Goal: Task Accomplishment & Management: Complete application form

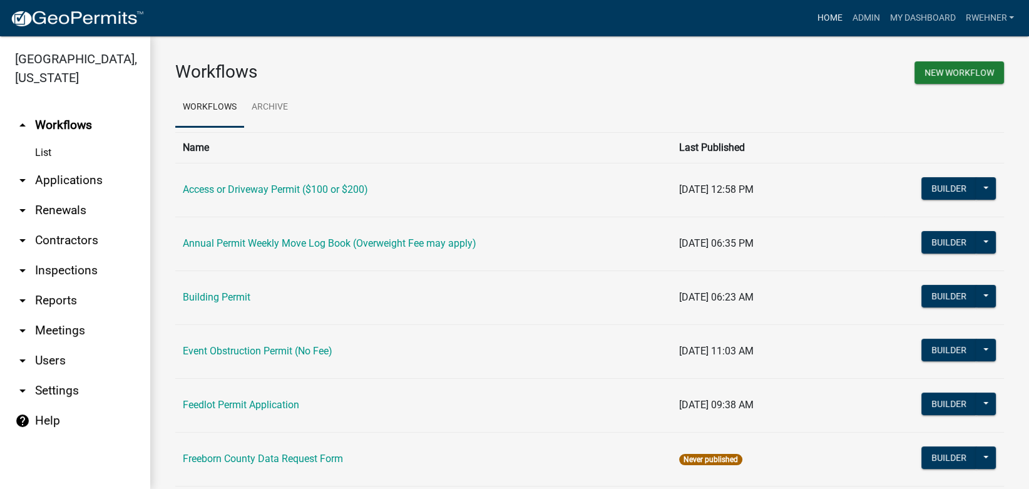
click at [818, 18] on link "Home" at bounding box center [829, 18] width 35 height 24
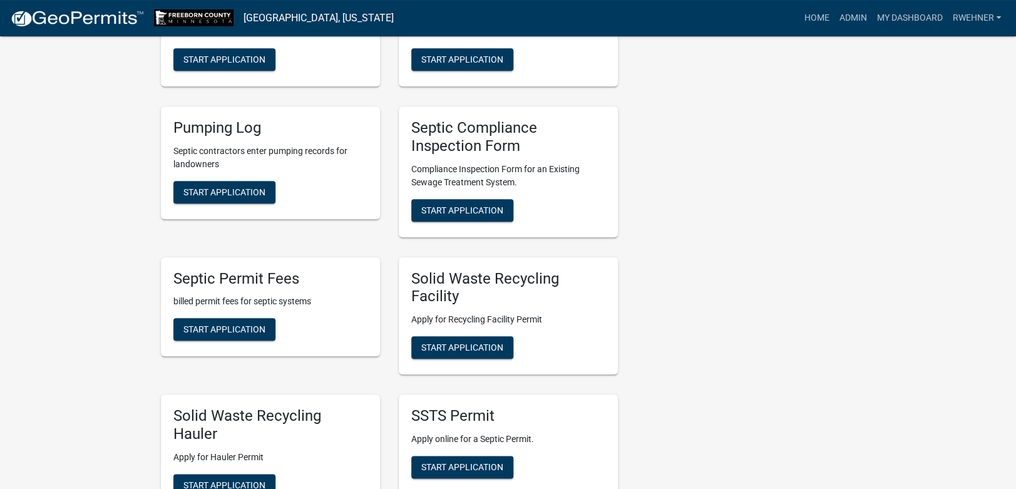
scroll to position [312, 0]
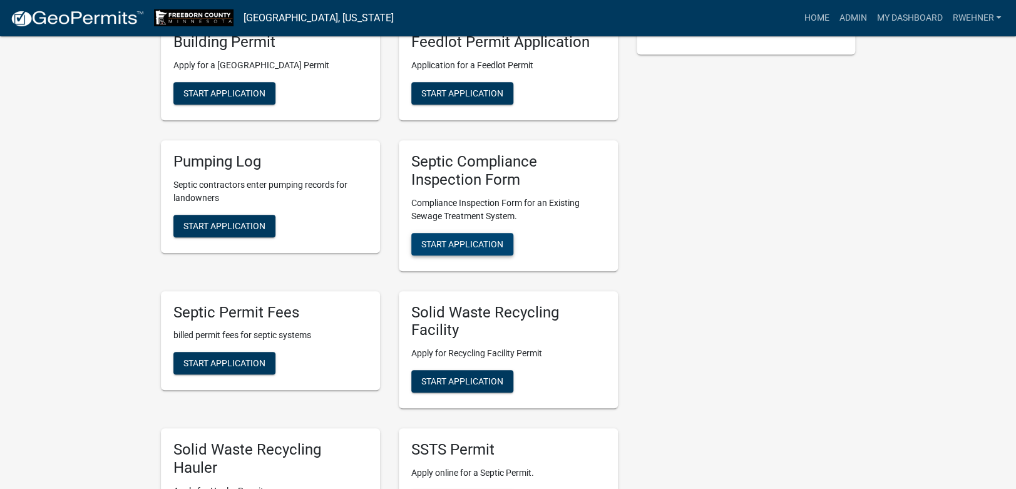
click at [454, 245] on span "Start Application" at bounding box center [462, 244] width 82 height 10
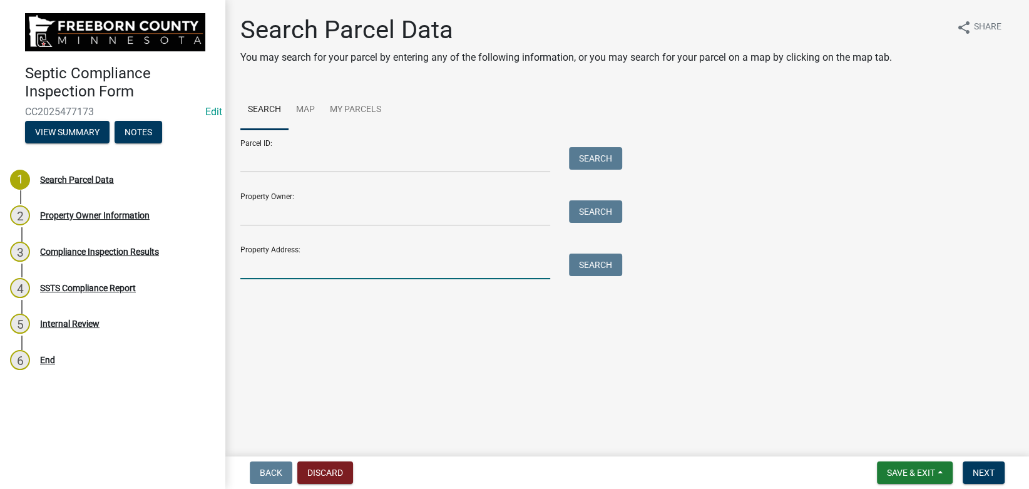
click at [360, 272] on input "Property Address:" at bounding box center [395, 267] width 310 height 26
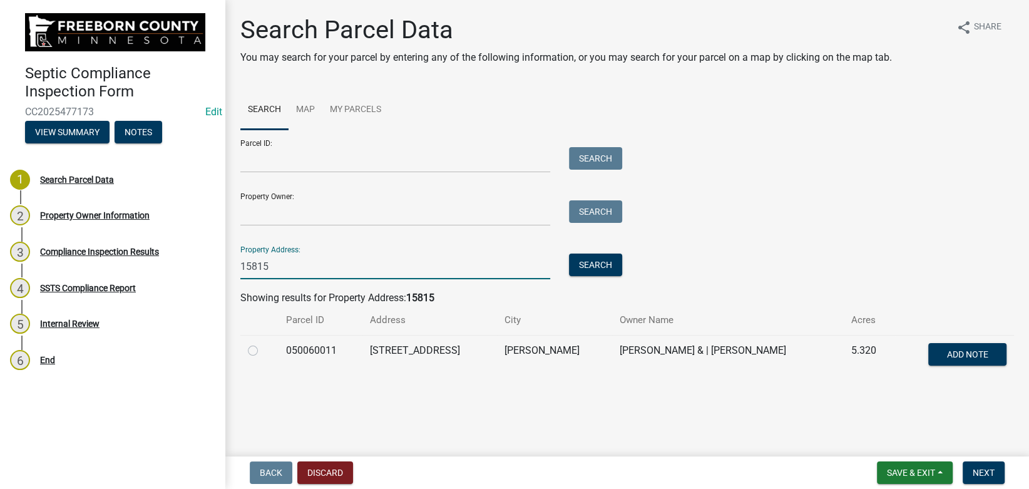
type input "15815"
click at [263, 343] on label at bounding box center [263, 343] width 0 height 0
click at [263, 350] on input "radio" at bounding box center [267, 347] width 8 height 8
radio input "true"
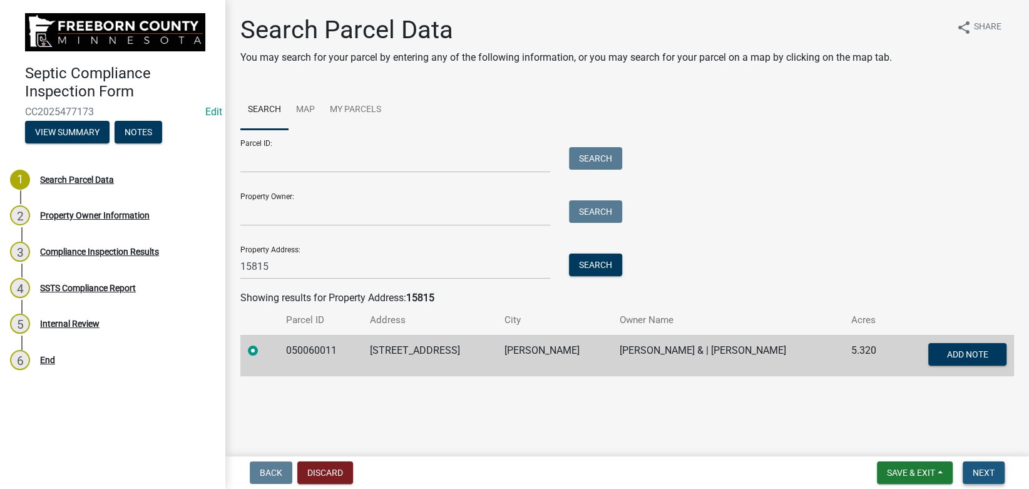
click at [983, 470] on span "Next" at bounding box center [984, 473] width 22 height 10
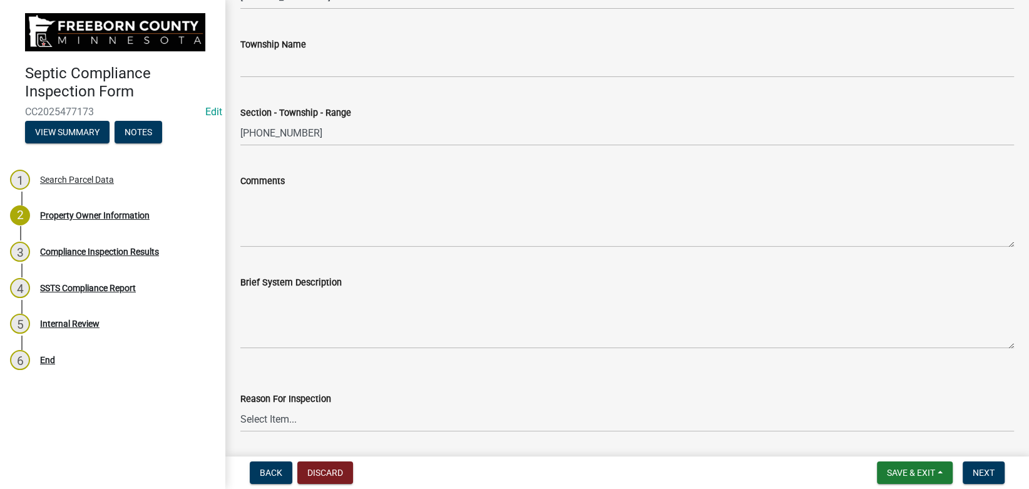
scroll to position [604, 0]
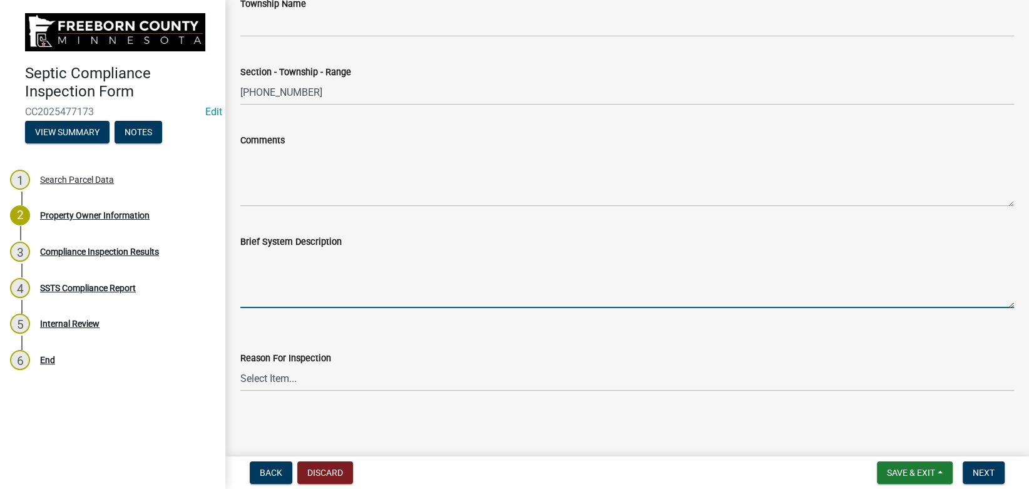
click at [306, 279] on textarea "Brief System Description" at bounding box center [627, 278] width 774 height 59
click at [240, 366] on select "Select Item... Property Sale Required for Permit County Compliance Inventory (C…" at bounding box center [627, 379] width 774 height 26
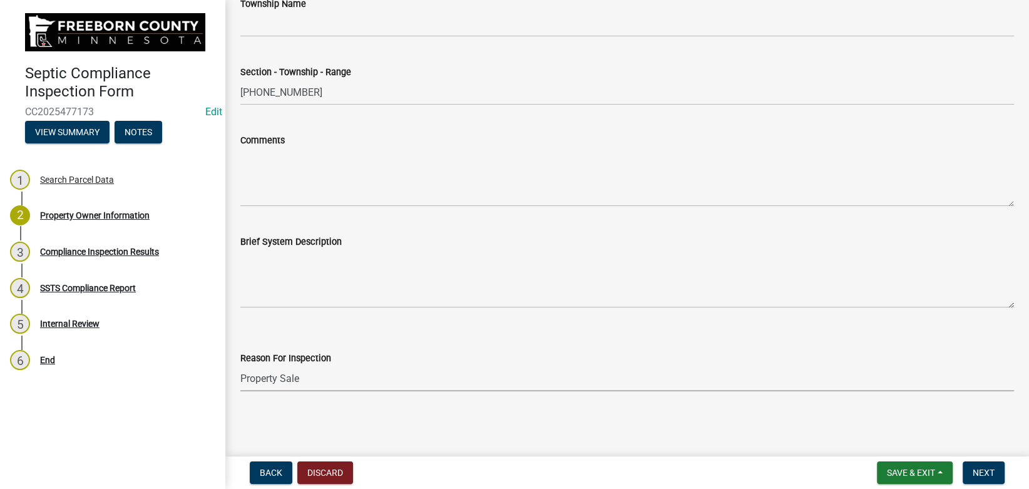
click option "Property Sale" at bounding box center [0, 0] width 0 height 0
select select "d6fd99ce-8a43-4bcf-938d-761da4bf36de"
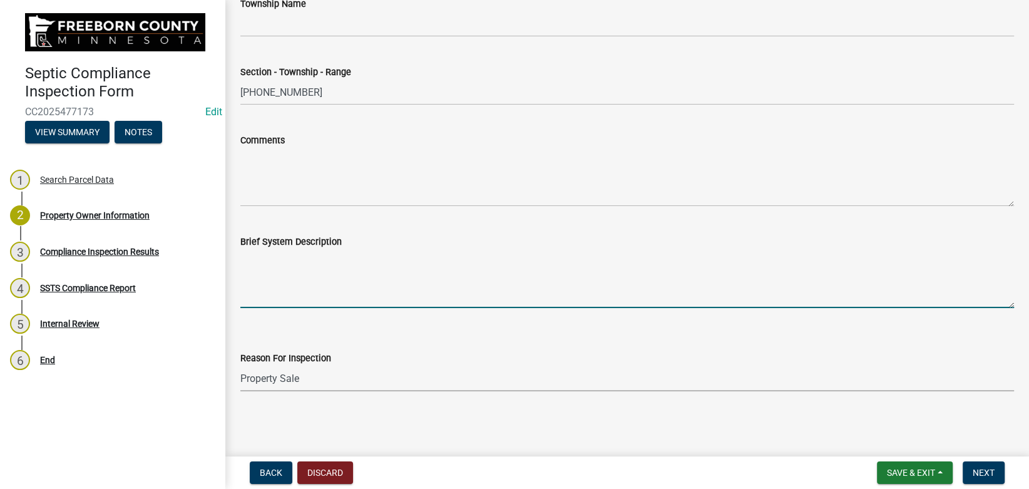
click at [285, 285] on textarea "Brief System Description" at bounding box center [627, 278] width 774 height 59
type textarea "1500 gal septic tank, 750 gal pump tank to 3 bedroom at grade."
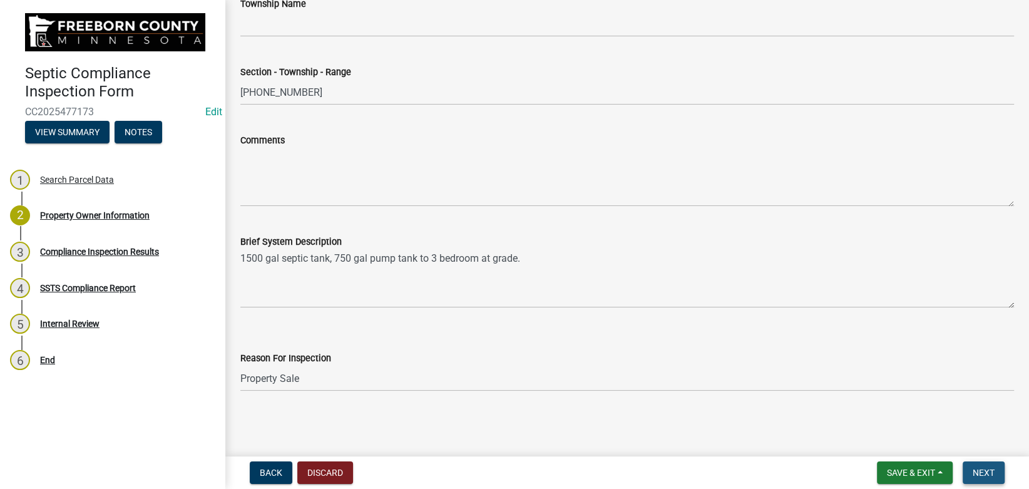
click at [985, 471] on span "Next" at bounding box center [984, 473] width 22 height 10
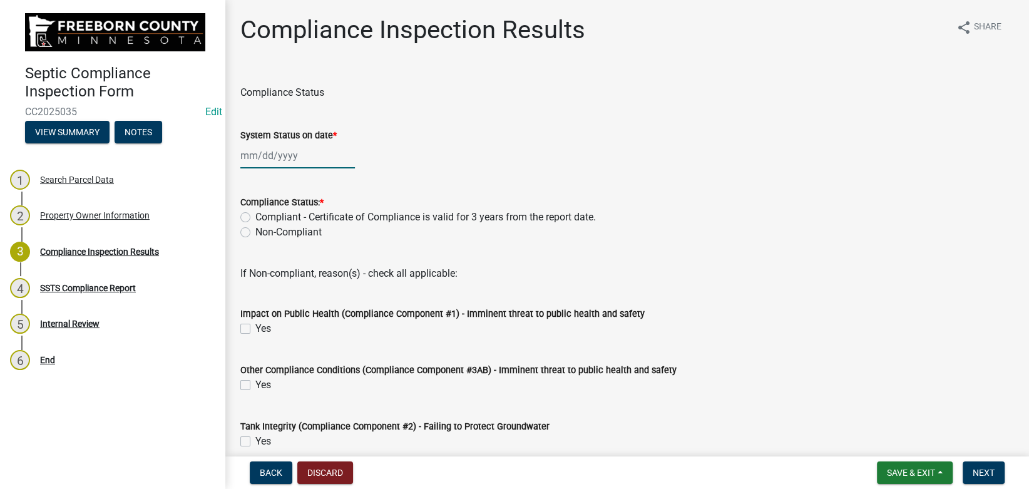
click at [278, 156] on input "System Status on date *" at bounding box center [297, 156] width 115 height 26
select select "9"
select select "2025"
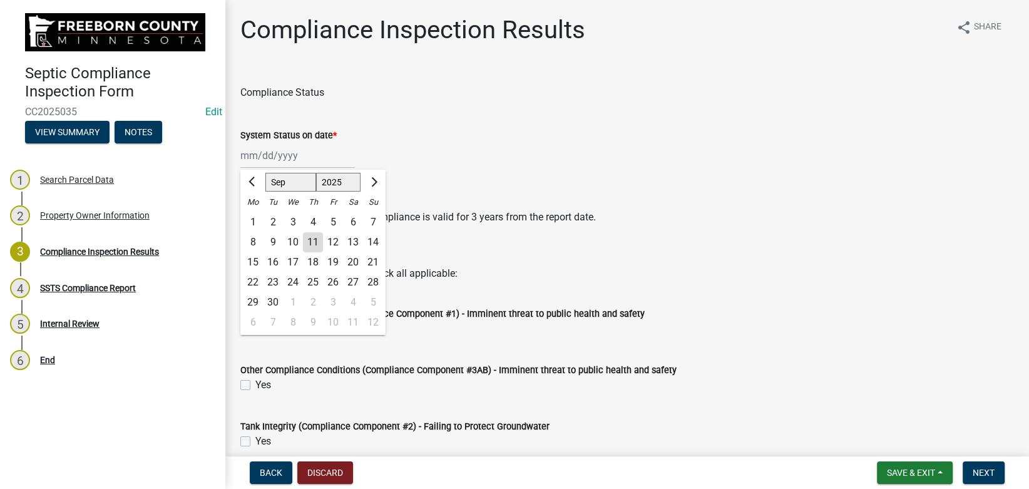
click at [332, 225] on div "5" at bounding box center [333, 222] width 20 height 20
type input "[DATE]"
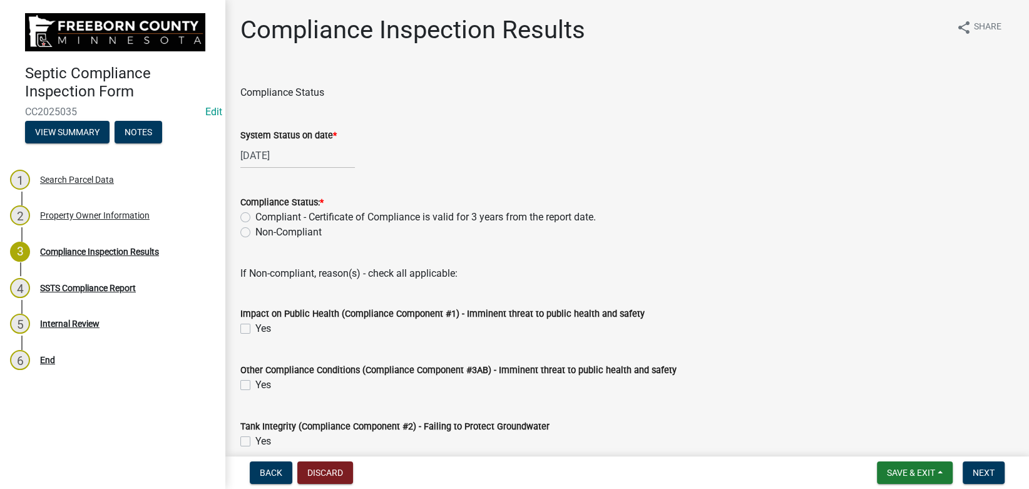
click at [313, 213] on label "Compliant - Certificate of Compliance is valid for 3 years from the report date." at bounding box center [425, 217] width 341 height 15
click at [264, 213] on input "Compliant - Certificate of Compliance is valid for 3 years from the report date." at bounding box center [259, 214] width 8 height 8
radio input "true"
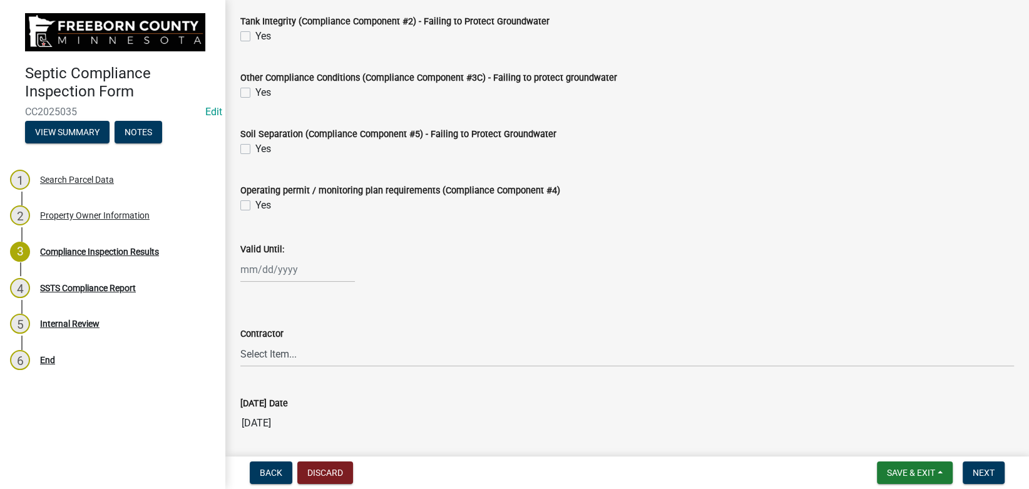
scroll to position [423, 0]
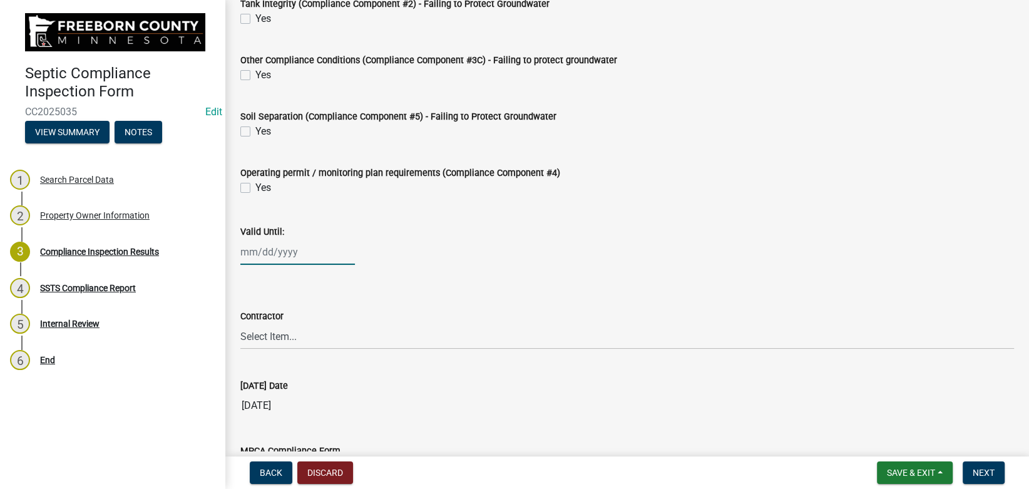
click at [264, 254] on input "Valid Until:" at bounding box center [297, 252] width 115 height 26
select select "9"
select select "2025"
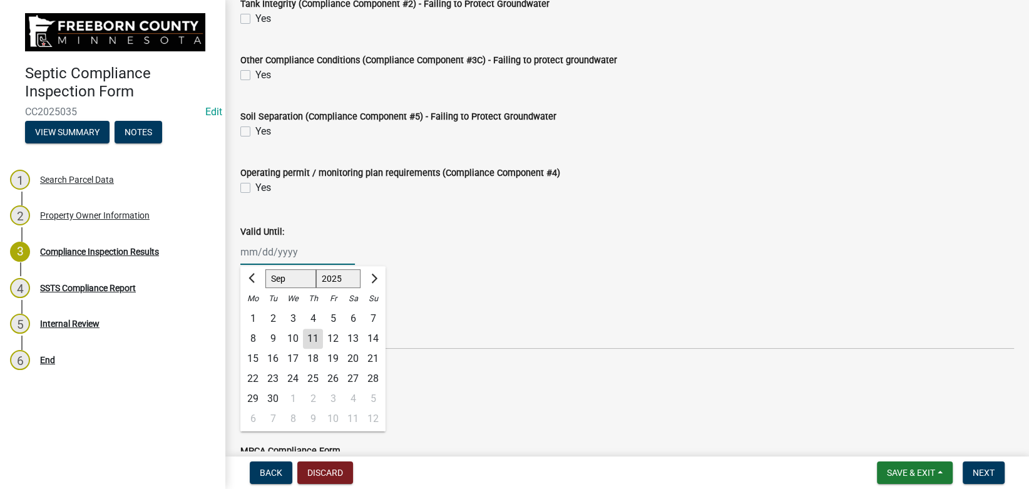
click at [264, 254] on input "Valid Until:" at bounding box center [297, 252] width 115 height 26
type input "[DATE]"
click at [357, 226] on div "Valid Until:" at bounding box center [627, 231] width 774 height 15
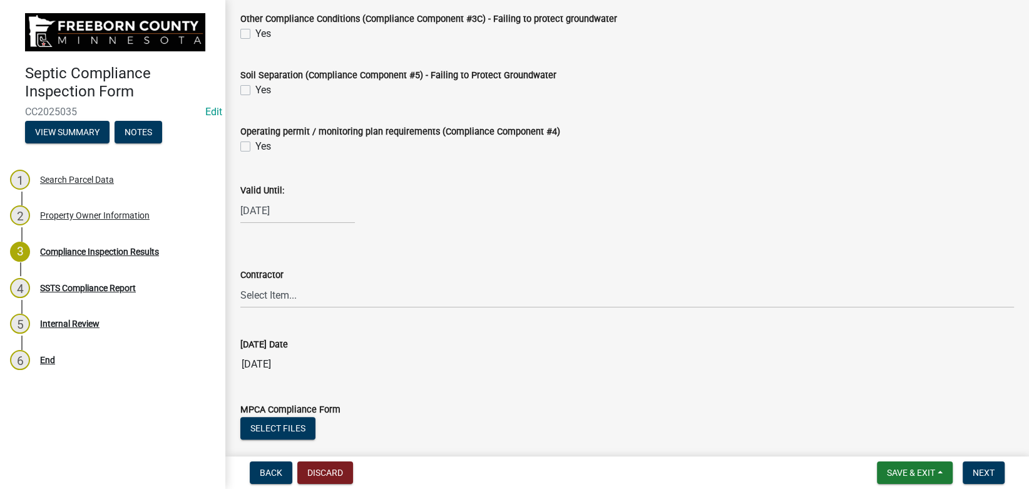
scroll to position [493, 0]
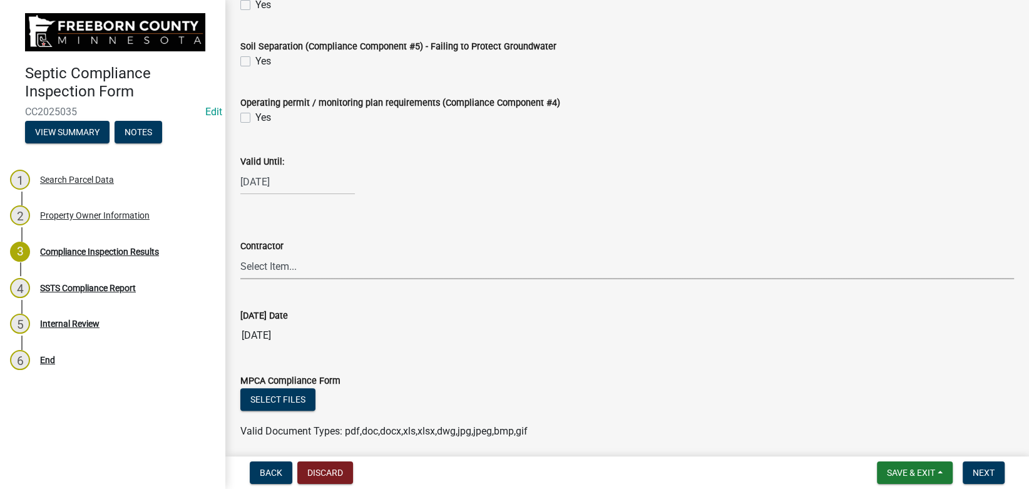
click at [240, 254] on select "Select Item... P & L Excavating Precision Septic Services [PERSON_NAME] Excavat…" at bounding box center [627, 267] width 774 height 26
click option "Precision Septic Services" at bounding box center [0, 0] width 0 height 0
select select "1712dd66-1c59-4d8d-b780-c3501c42667d"
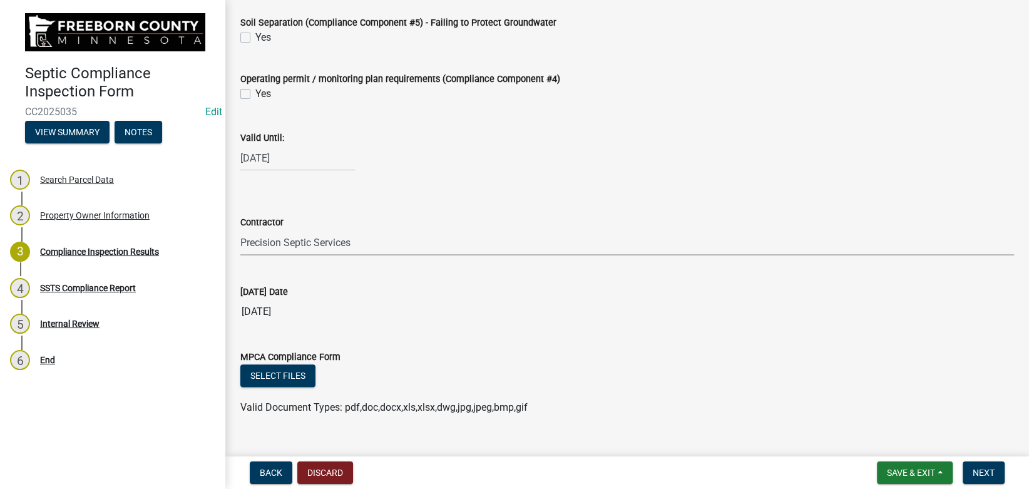
scroll to position [540, 0]
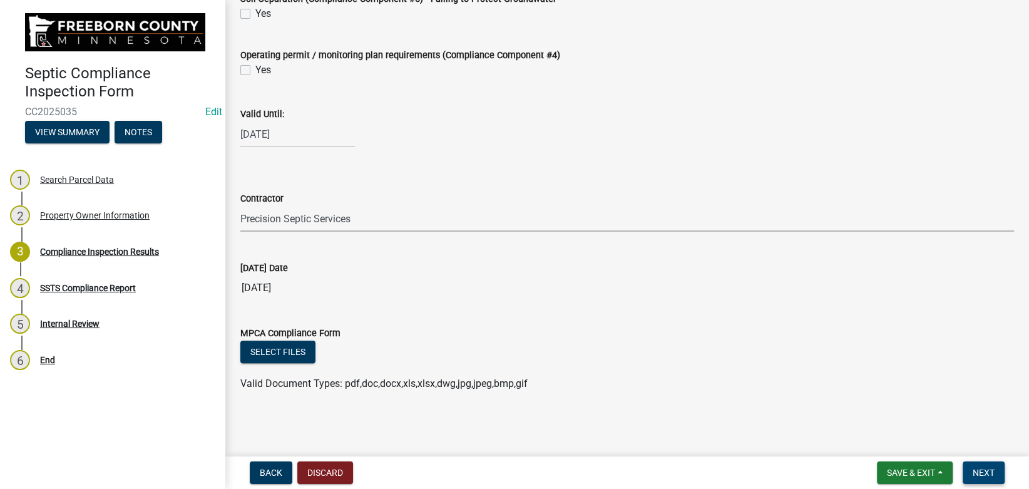
click at [991, 466] on button "Next" at bounding box center [984, 472] width 42 height 23
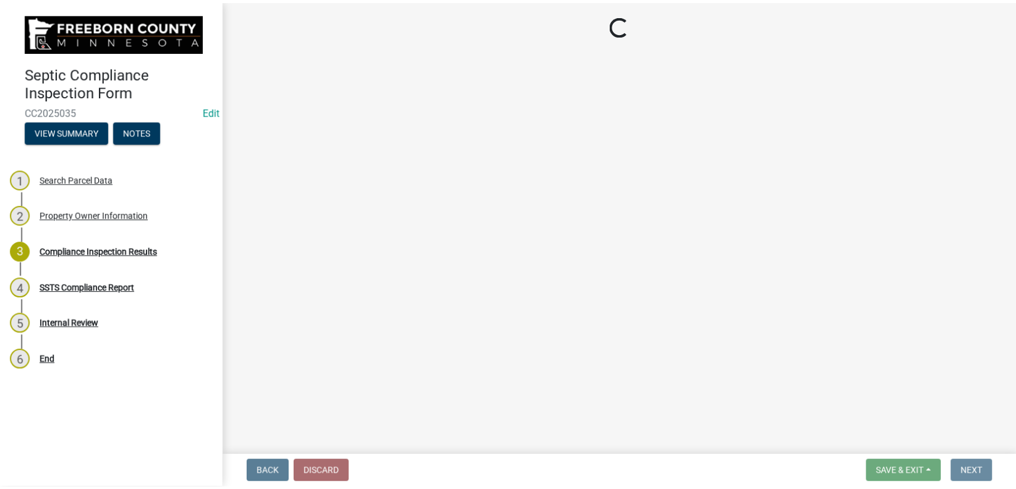
scroll to position [0, 0]
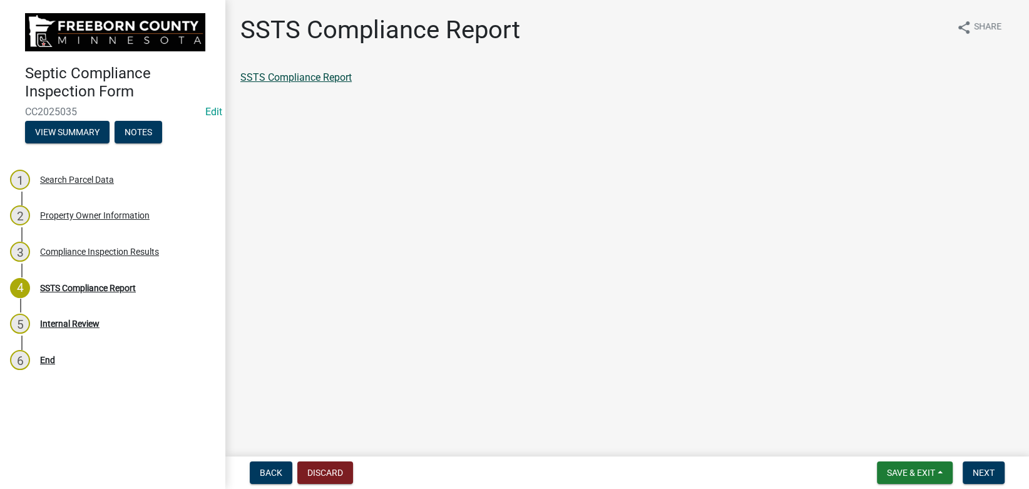
click at [281, 74] on link "SSTS Compliance Report" at bounding box center [295, 77] width 111 height 12
click at [984, 475] on span "Next" at bounding box center [984, 473] width 22 height 10
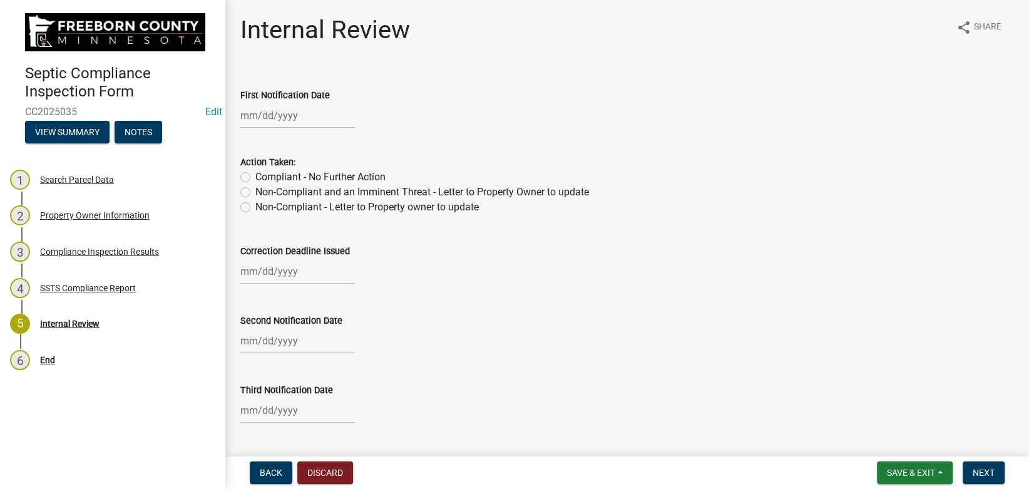
click at [317, 174] on label "Compliant - No Further Action" at bounding box center [320, 177] width 130 height 15
click at [264, 174] on input "Compliant - No Further Action" at bounding box center [259, 174] width 8 height 8
radio input "true"
click at [982, 465] on button "Next" at bounding box center [984, 472] width 42 height 23
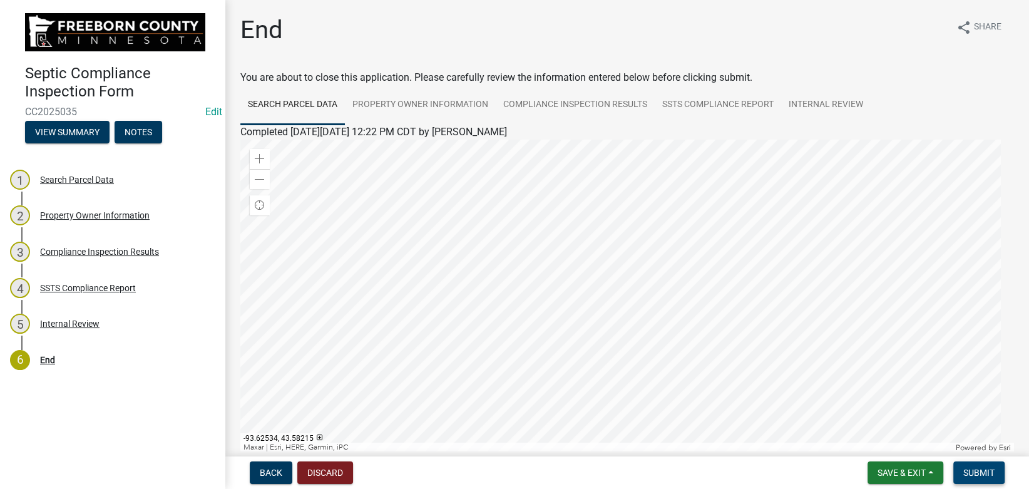
click at [974, 475] on span "Submit" at bounding box center [978, 473] width 31 height 10
